Goal: Task Accomplishment & Management: Use online tool/utility

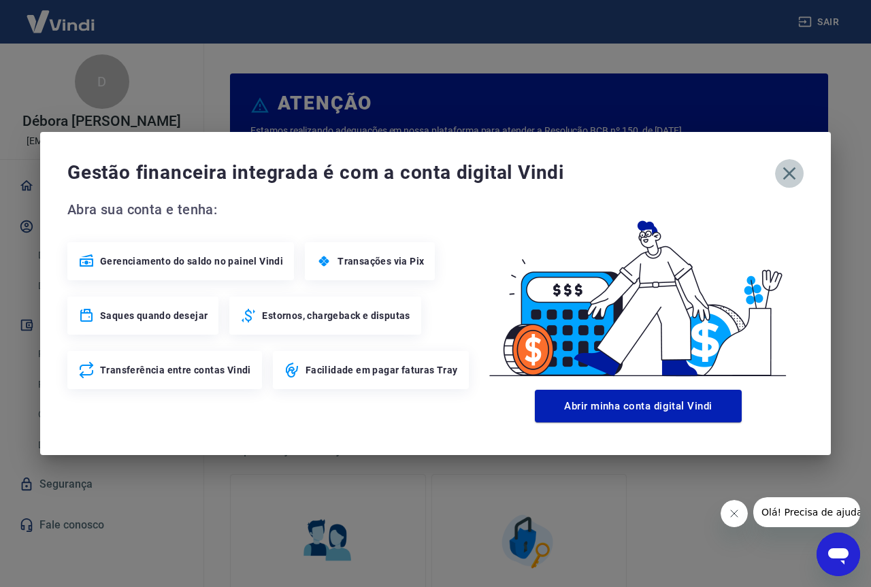
click at [792, 173] on icon "button" at bounding box center [790, 174] width 22 height 22
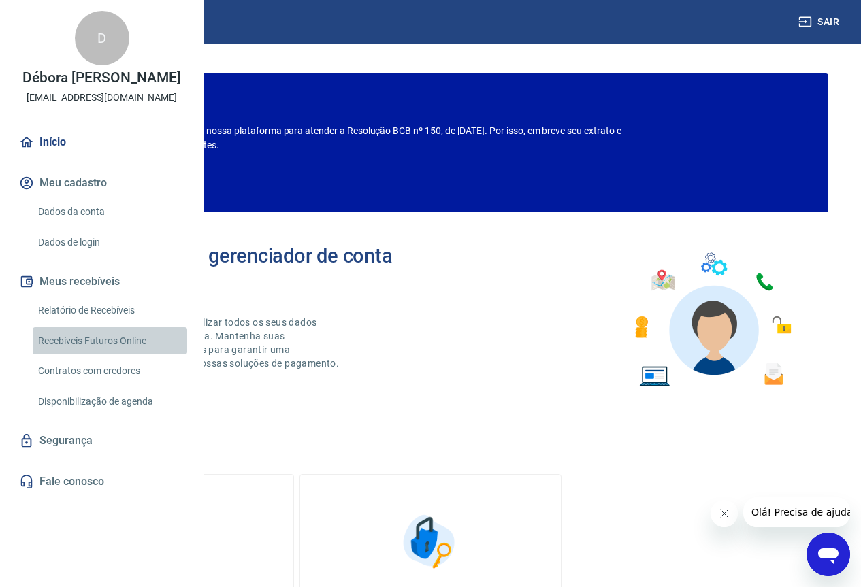
click at [116, 355] on link "Recebíveis Futuros Online" at bounding box center [110, 341] width 155 height 28
